Goal: Information Seeking & Learning: Learn about a topic

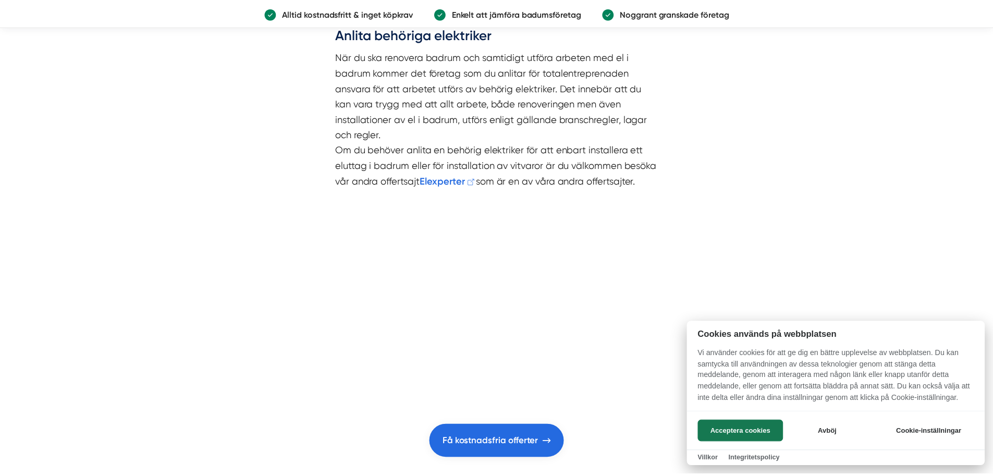
scroll to position [1981, 0]
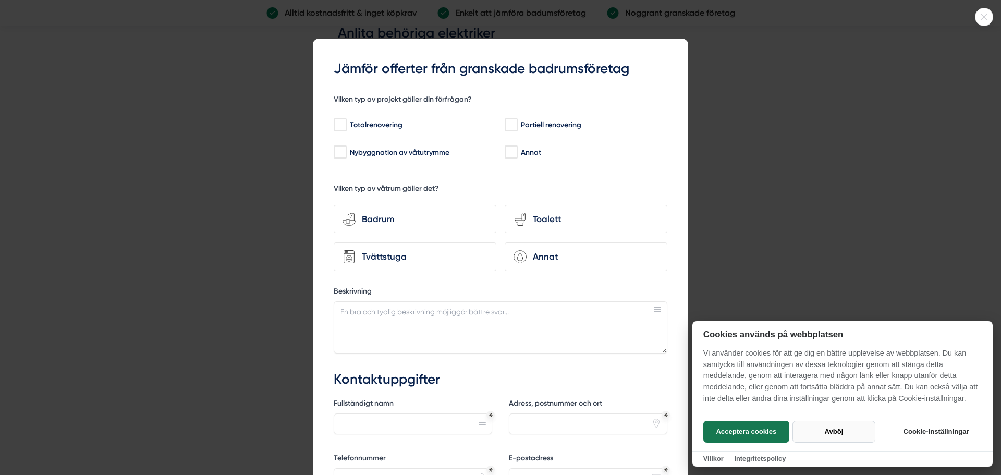
click at [834, 432] on button "Avböj" at bounding box center [834, 432] width 83 height 22
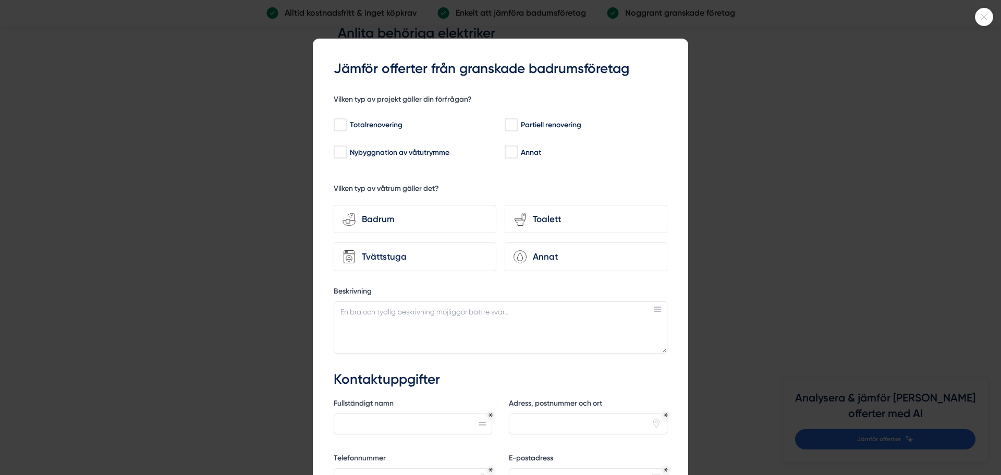
click at [825, 137] on div at bounding box center [500, 237] width 1001 height 475
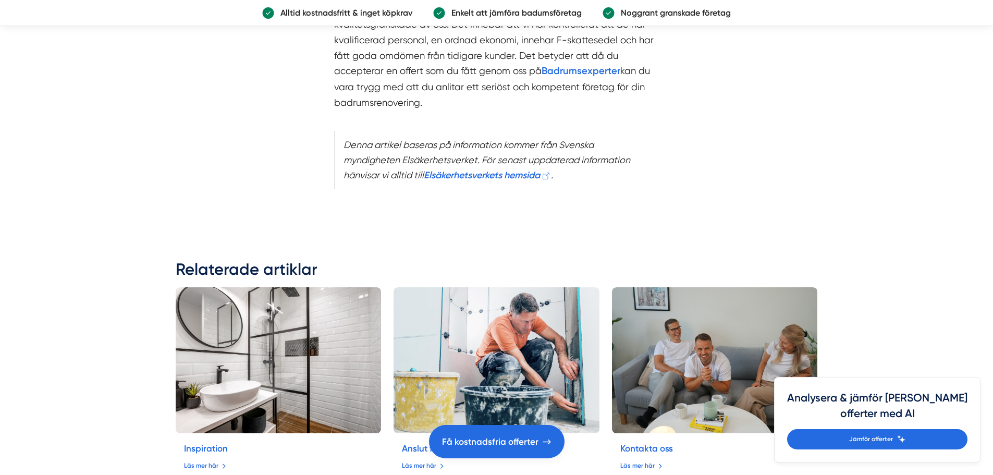
scroll to position [2763, 0]
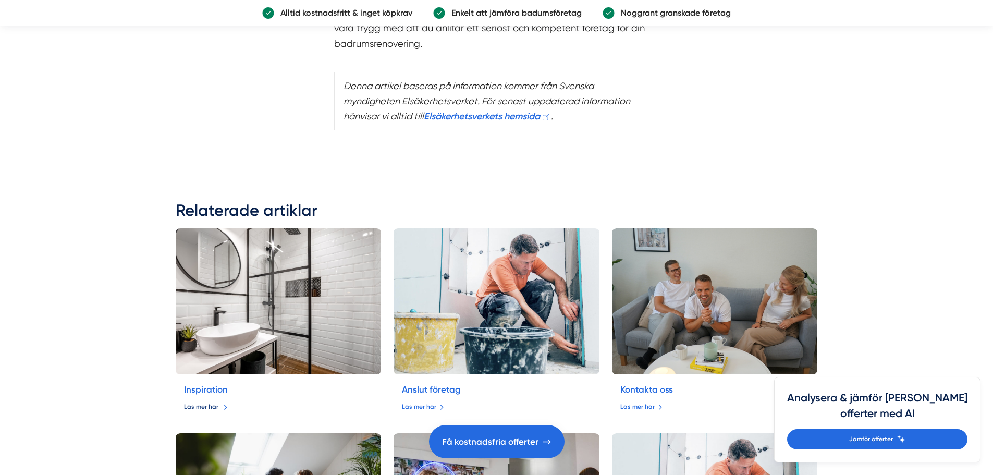
click at [199, 403] on link "Läs mer här" at bounding box center [206, 407] width 44 height 10
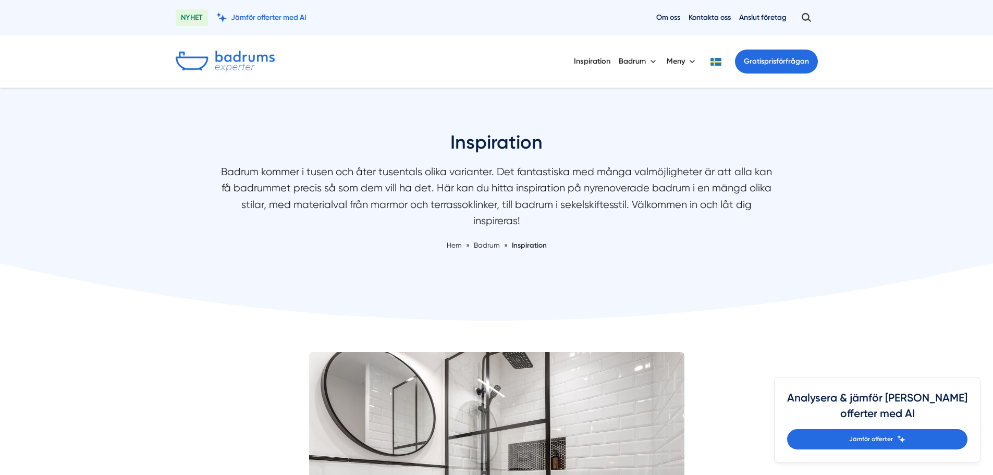
scroll to position [261, 0]
